Goal: Task Accomplishment & Management: Manage account settings

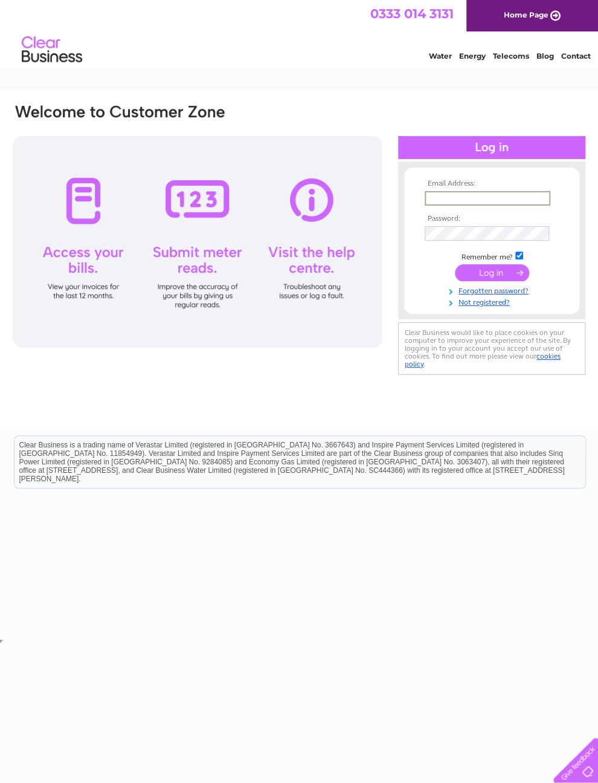
type input "Blonde.co.salon@gmail.com"
click at [492, 277] on input "submit" at bounding box center [492, 272] width 74 height 17
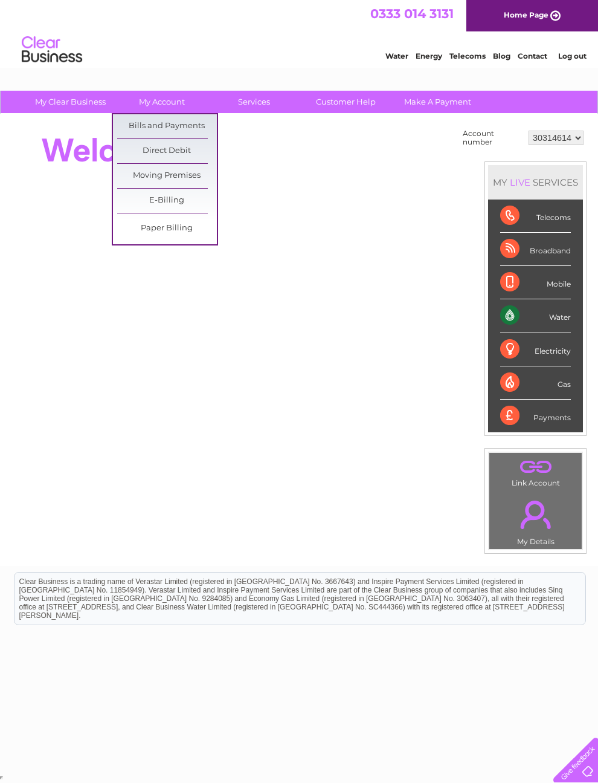
click at [196, 129] on link "Bills and Payments" at bounding box center [167, 126] width 100 height 24
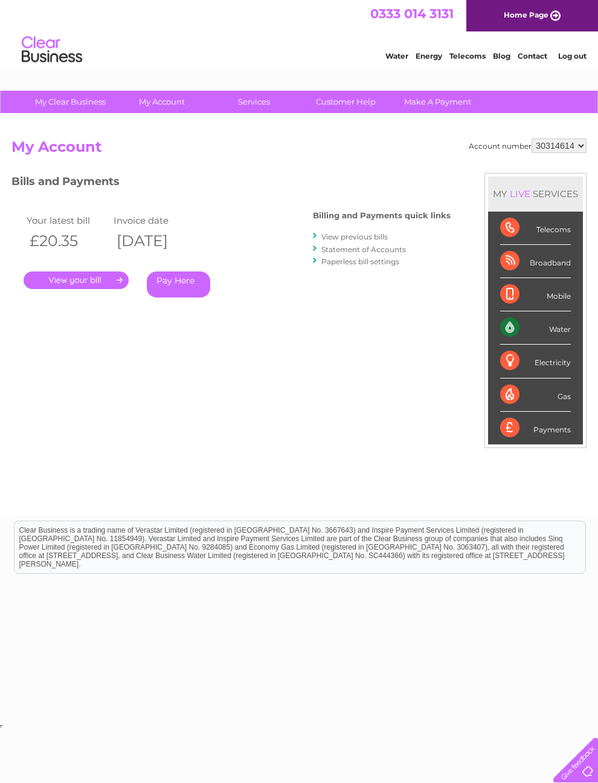
click at [95, 277] on link "." at bounding box center [76, 280] width 105 height 18
click at [313, 237] on div at bounding box center [315, 235] width 5 height 11
click at [322, 239] on link "View previous bills" at bounding box center [355, 236] width 66 height 9
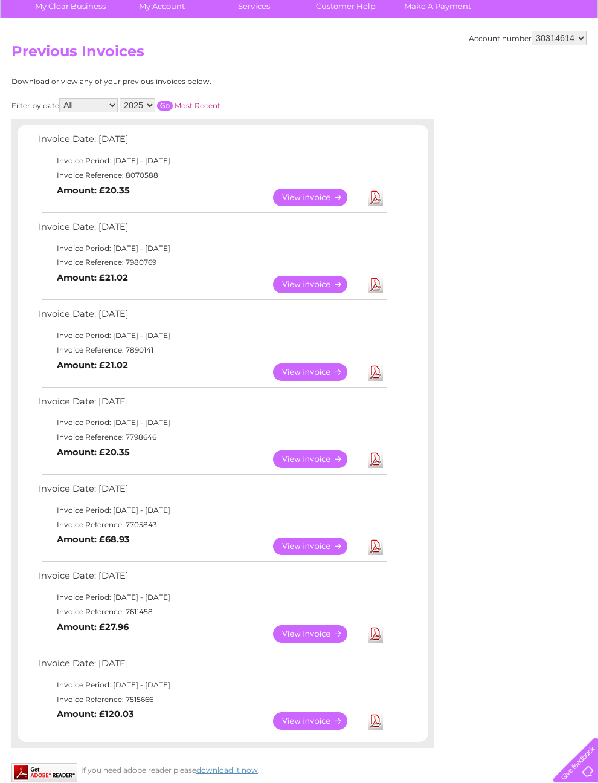
scroll to position [95, 0]
click at [348, 381] on link "View" at bounding box center [317, 373] width 89 height 18
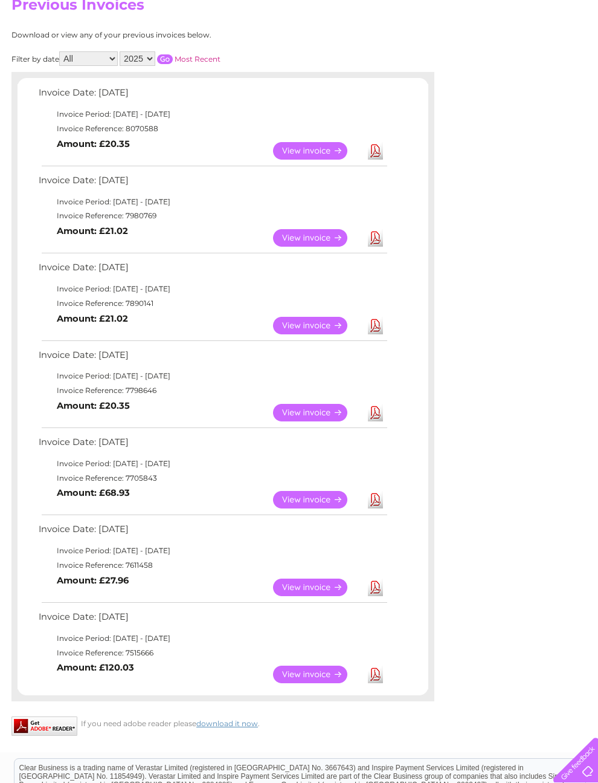
click at [334, 247] on link "View" at bounding box center [317, 238] width 89 height 18
click at [336, 160] on link "View" at bounding box center [317, 151] width 89 height 18
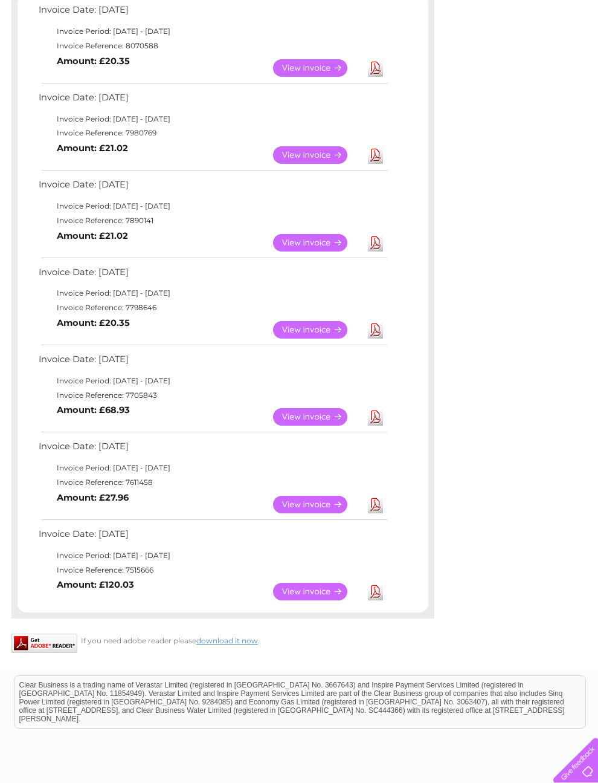
scroll to position [0, 0]
